Goal: Task Accomplishment & Management: Complete application form

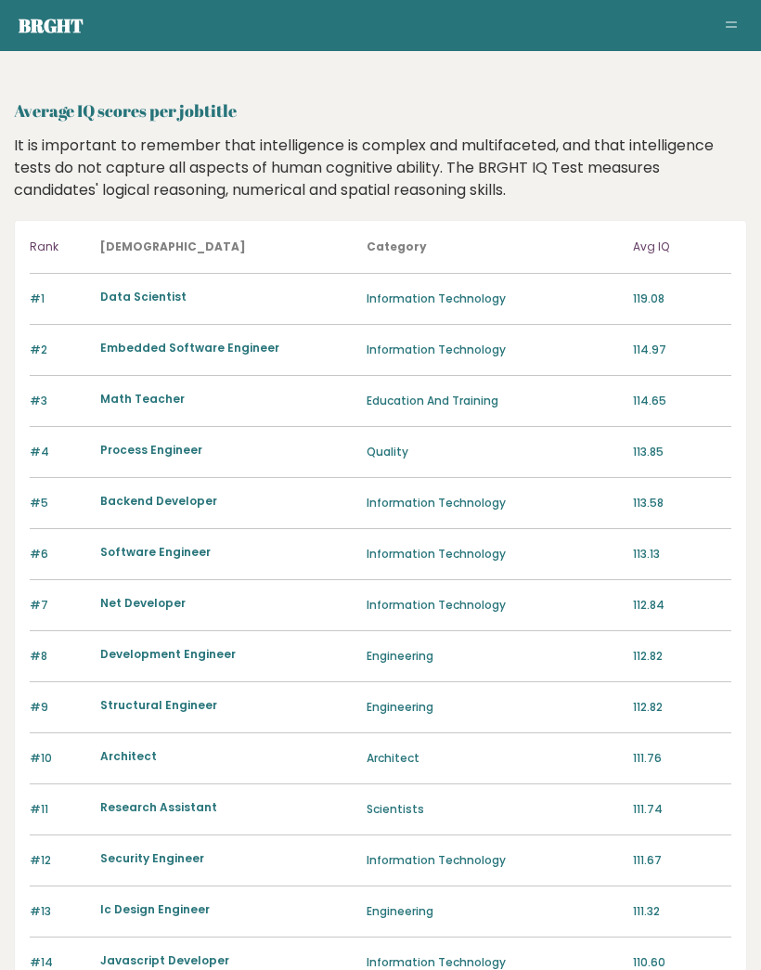
click at [736, 24] on button "Toggle navigation" at bounding box center [732, 26] width 22 height 22
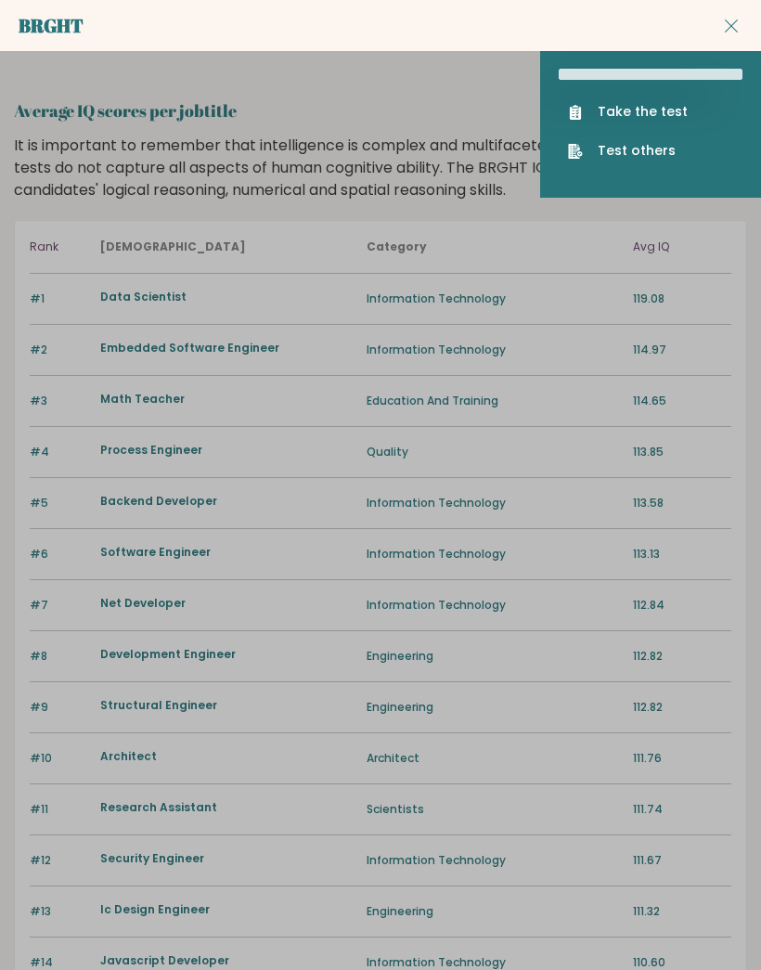
click at [677, 106] on link "Take the test" at bounding box center [650, 111] width 165 height 19
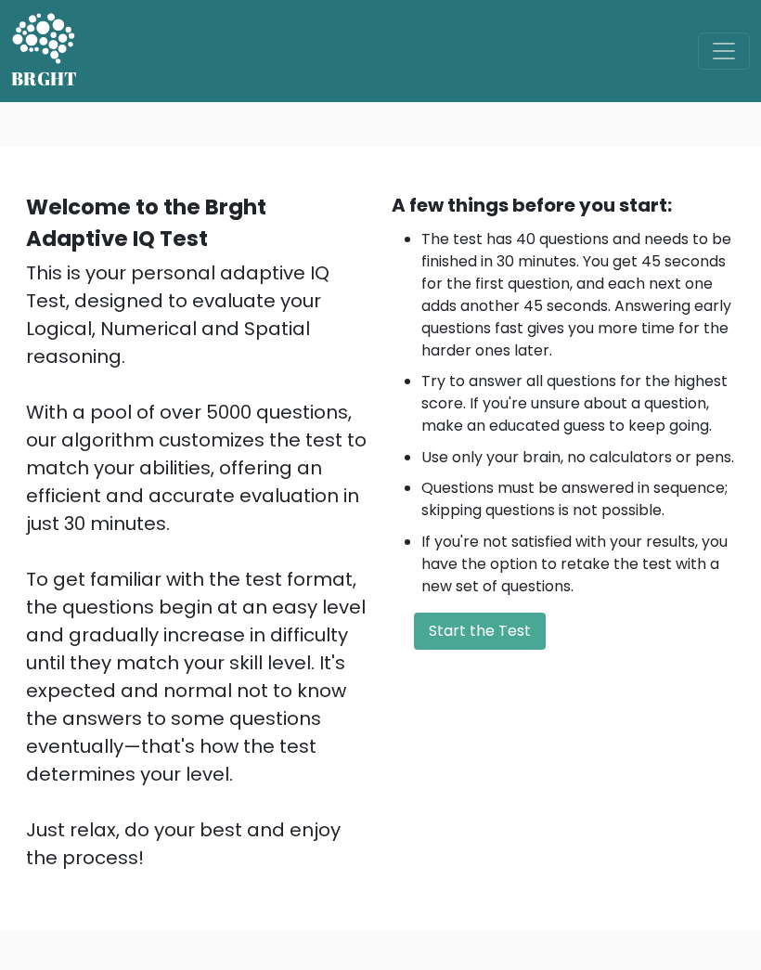
click at [490, 650] on button "Start the Test" at bounding box center [480, 631] width 132 height 37
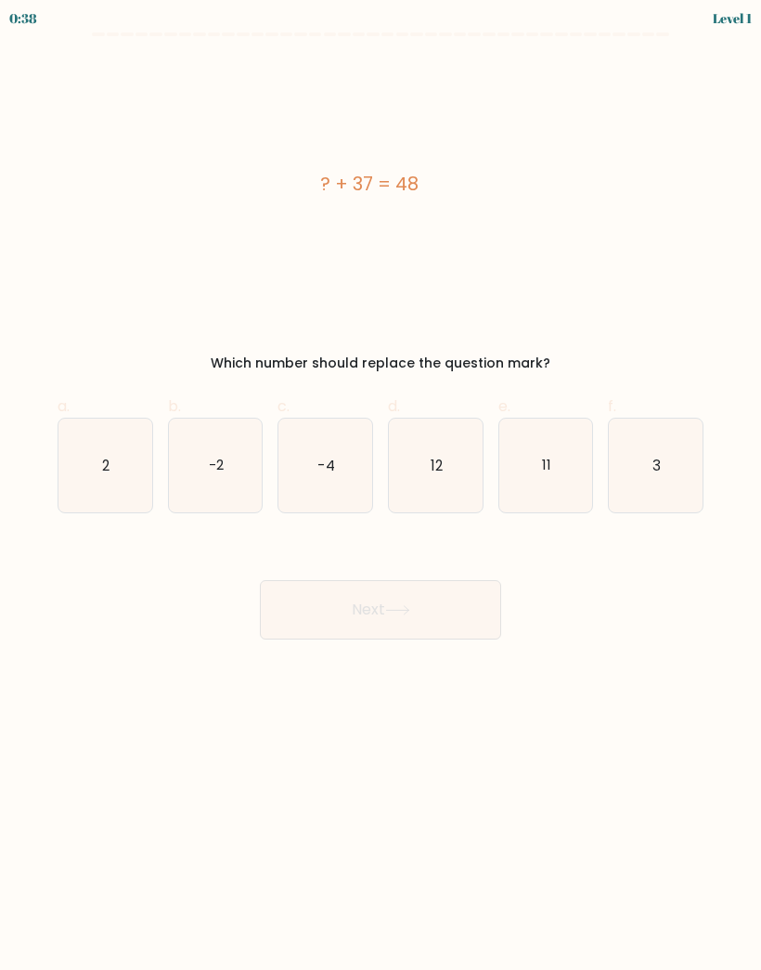
click at [568, 449] on icon "11" at bounding box center [547, 466] width 94 height 94
click at [382, 486] on input "e. 11" at bounding box center [381, 492] width 1 height 12
radio input "true"
click at [464, 612] on button "Next" at bounding box center [380, 609] width 241 height 59
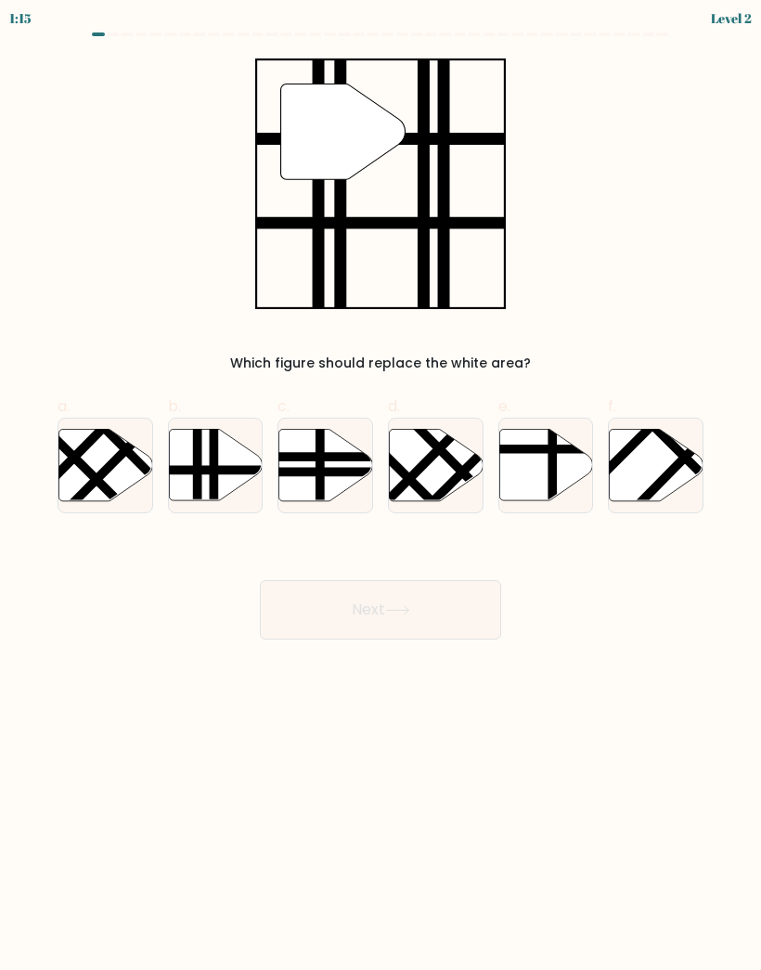
click at [235, 435] on icon at bounding box center [216, 465] width 94 height 73
click at [381, 486] on input "b." at bounding box center [381, 492] width 1 height 12
radio input "true"
click at [488, 592] on button "Next" at bounding box center [380, 609] width 241 height 59
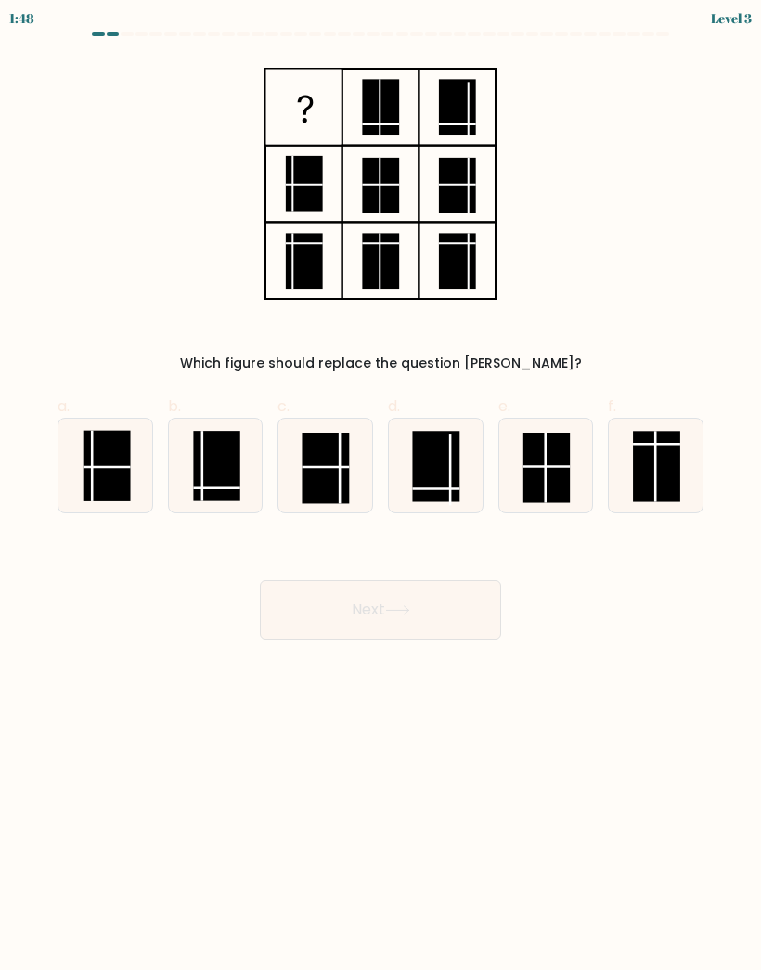
click at [189, 460] on icon at bounding box center [216, 466] width 94 height 94
click at [381, 486] on input "b." at bounding box center [381, 492] width 1 height 12
radio input "true"
click at [318, 637] on button "Next" at bounding box center [380, 609] width 241 height 59
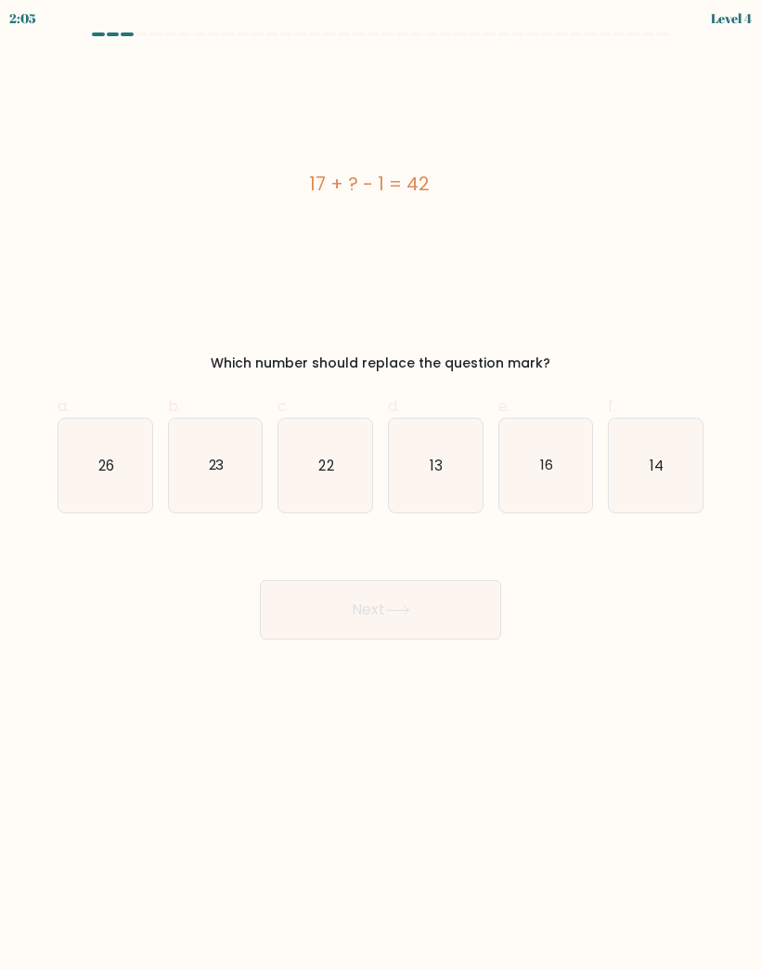
click at [102, 486] on icon "26" at bounding box center [105, 466] width 94 height 94
click at [381, 486] on input "a. 26" at bounding box center [381, 492] width 1 height 12
radio input "true"
click at [289, 606] on button "Next" at bounding box center [380, 609] width 241 height 59
